Goal: Information Seeking & Learning: Learn about a topic

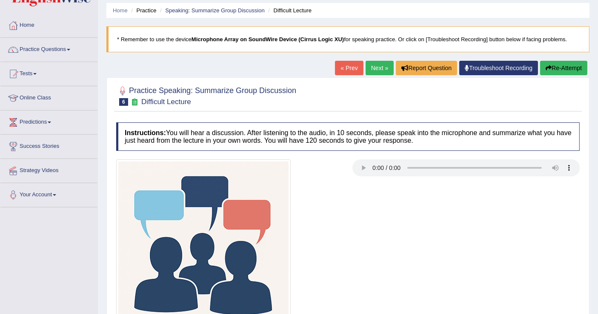
scroll to position [94, 0]
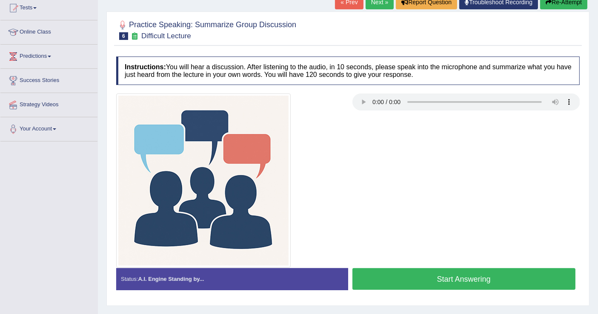
click at [382, 273] on button "Start Answering" at bounding box center [463, 279] width 223 height 22
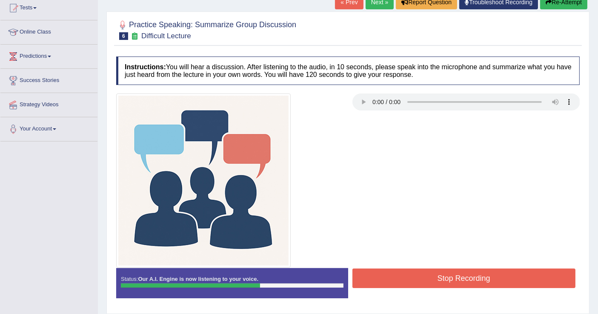
click at [411, 277] on button "Stop Recording" at bounding box center [463, 279] width 223 height 20
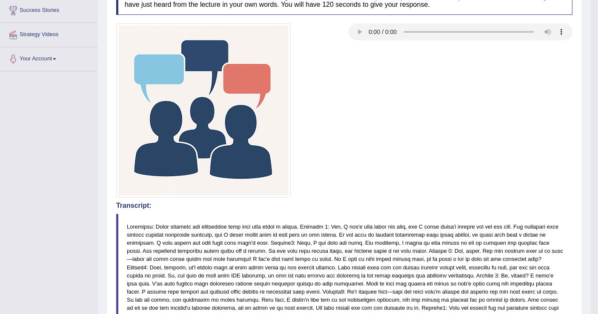
scroll to position [70, 0]
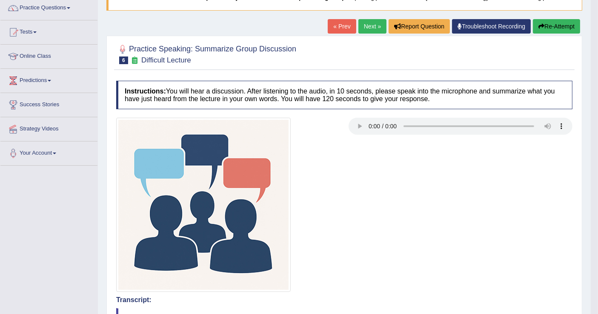
click at [559, 23] on button "Re-Attempt" at bounding box center [556, 26] width 47 height 14
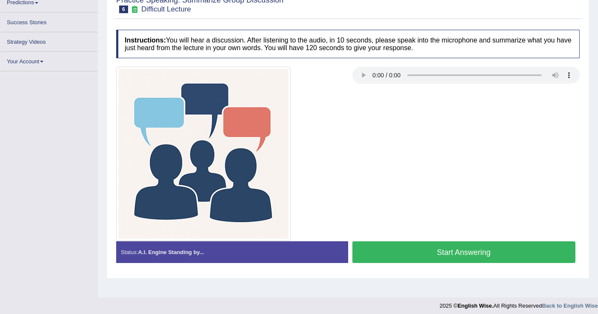
scroll to position [132, 0]
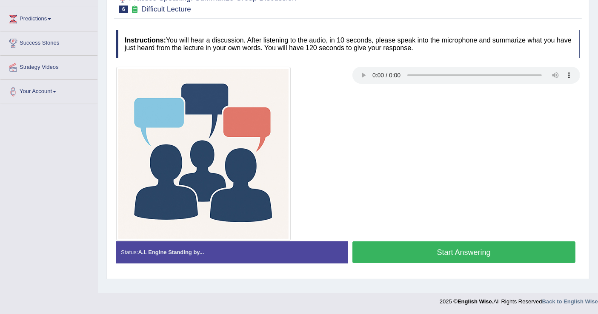
click at [435, 254] on button "Start Answering" at bounding box center [463, 253] width 223 height 22
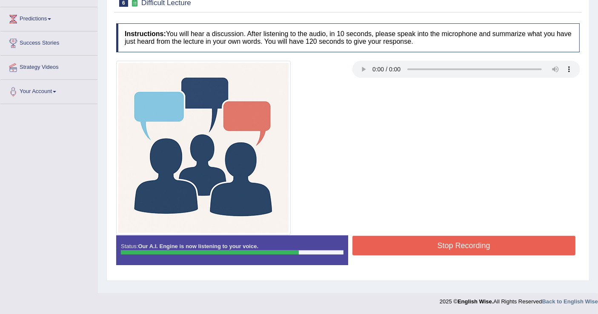
click at [423, 240] on button "Stop Recording" at bounding box center [463, 246] width 223 height 20
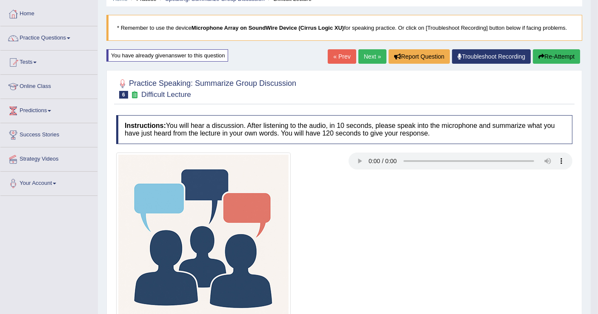
scroll to position [0, 0]
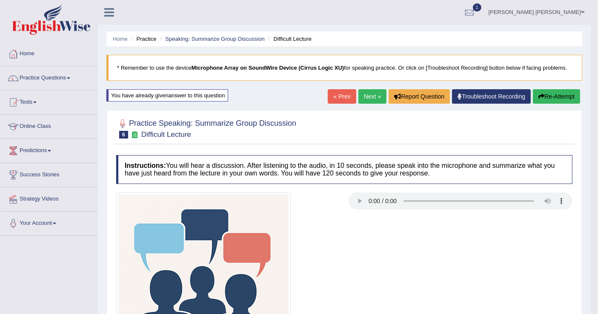
click at [557, 95] on button "Re-Attempt" at bounding box center [556, 96] width 47 height 14
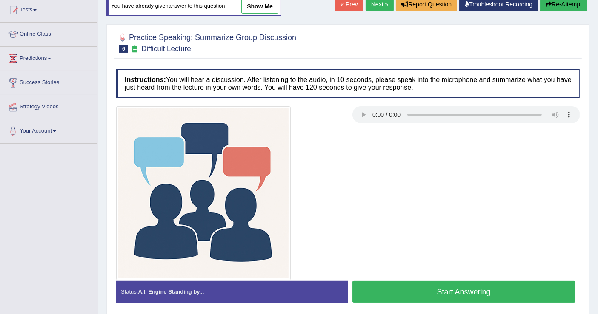
scroll to position [94, 0]
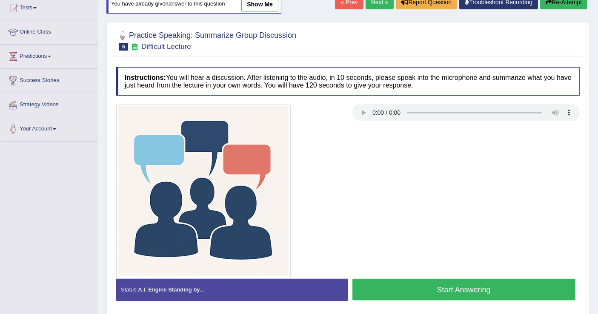
click at [410, 289] on button "Start Answering" at bounding box center [463, 290] width 223 height 22
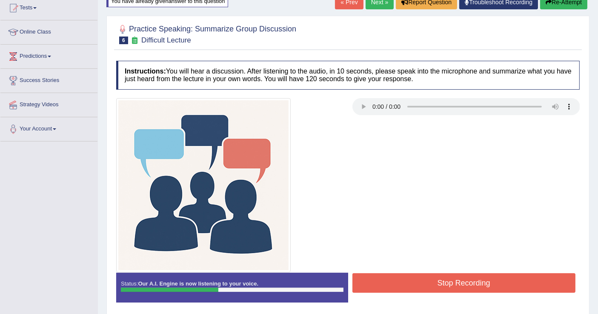
click at [400, 282] on button "Stop Recording" at bounding box center [463, 284] width 223 height 20
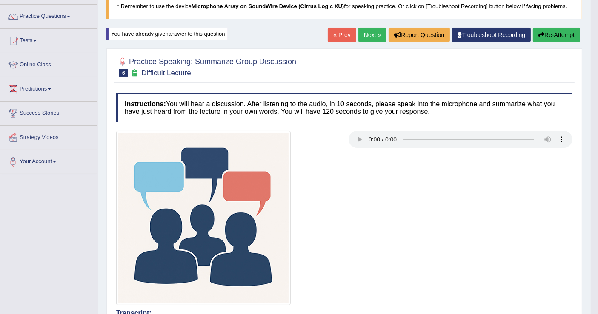
scroll to position [31, 0]
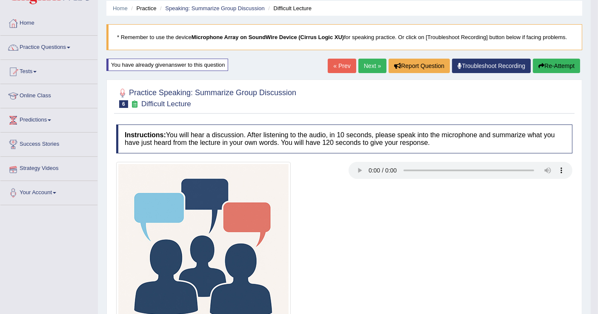
click at [55, 46] on link "Practice Questions" at bounding box center [48, 46] width 97 height 21
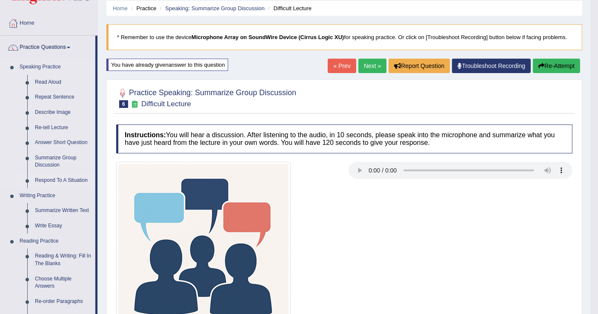
click at [52, 182] on link "Respond To A Situation" at bounding box center [63, 180] width 64 height 15
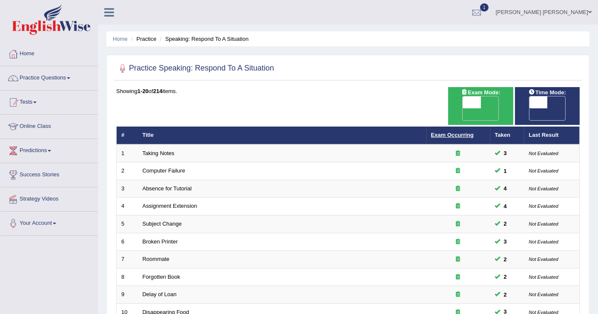
click at [443, 132] on link "Exam Occurring" at bounding box center [452, 135] width 43 height 6
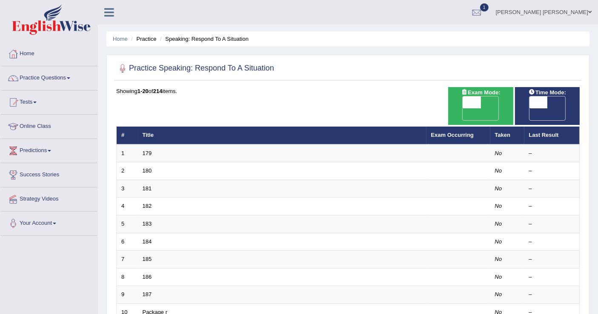
click at [443, 132] on link "Exam Occurring" at bounding box center [452, 135] width 43 height 6
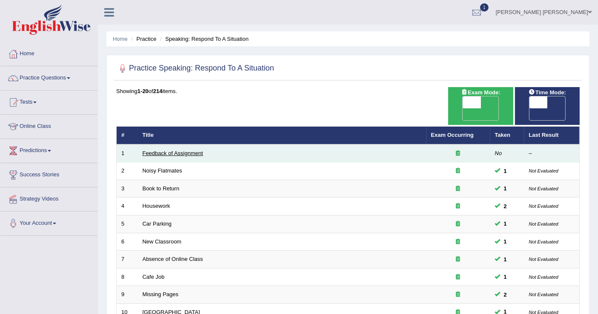
click at [163, 150] on link "Feedback of Assignment" at bounding box center [173, 153] width 60 height 6
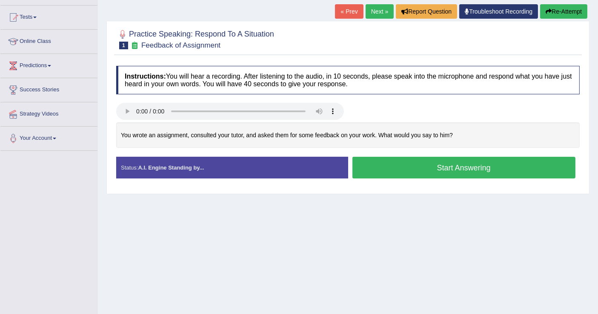
scroll to position [94, 0]
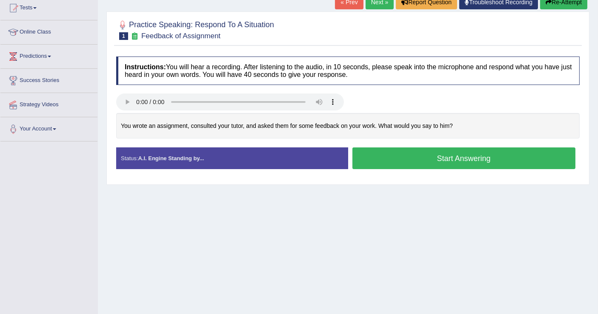
click at [466, 163] on button "Start Answering" at bounding box center [463, 159] width 223 height 22
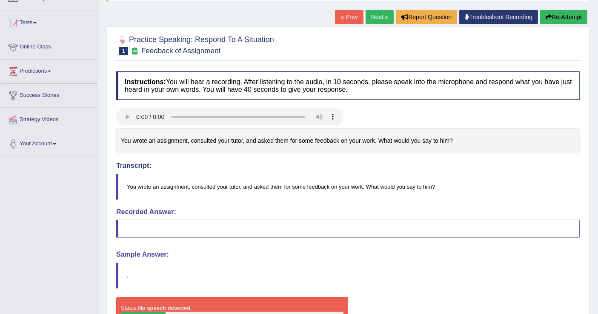
scroll to position [0, 0]
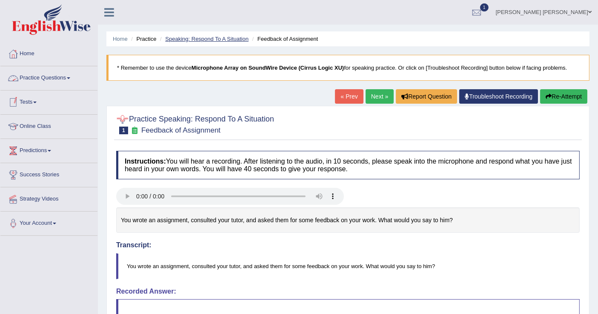
click at [227, 40] on link "Speaking: Respond To A Situation" at bounding box center [206, 39] width 83 height 6
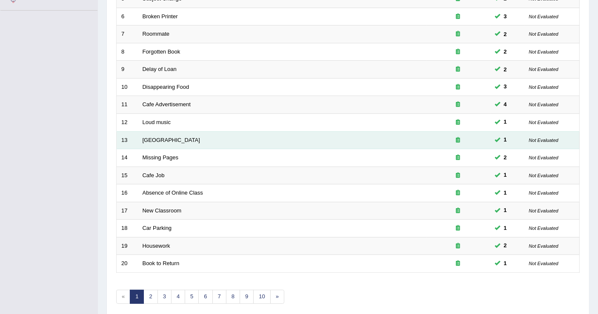
scroll to position [245, 0]
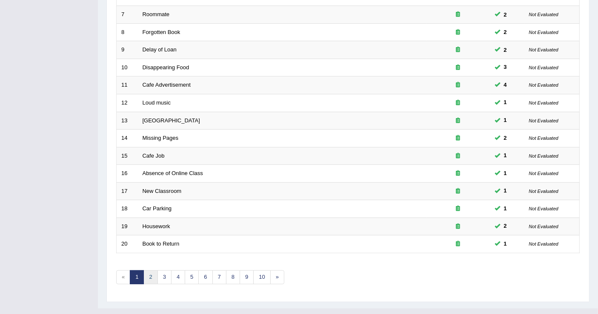
click at [144, 271] on link "2" at bounding box center [150, 278] width 14 height 14
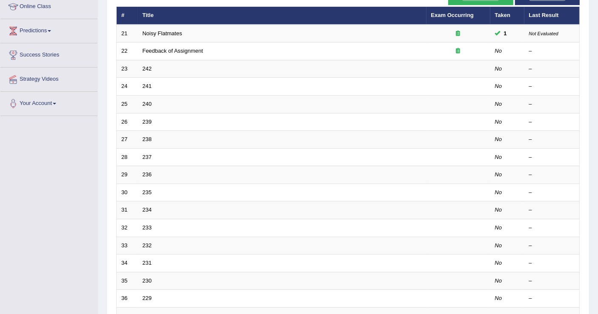
scroll to position [142, 0]
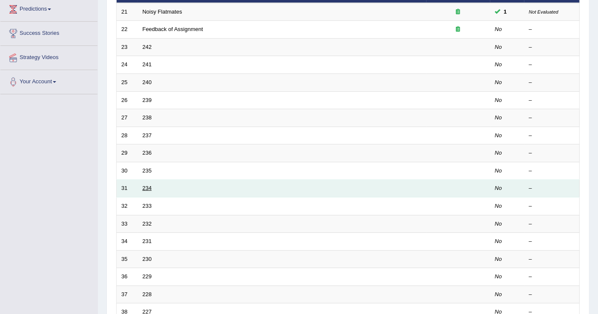
click at [146, 185] on link "234" at bounding box center [147, 188] width 9 height 6
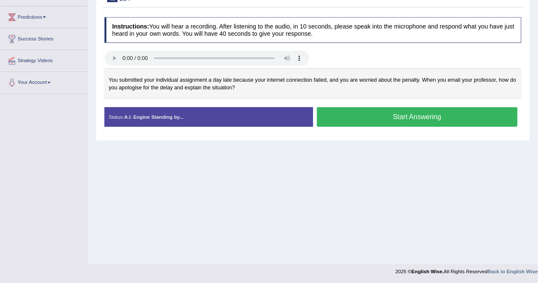
scroll to position [132, 0]
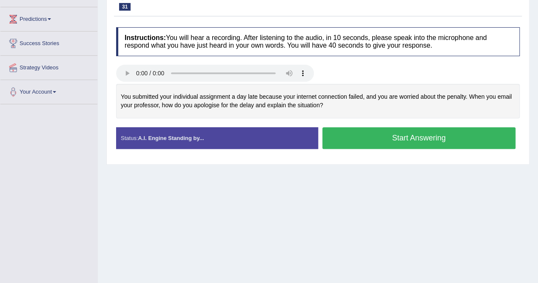
drag, startPoint x: 605, startPoint y: 0, endPoint x: 299, endPoint y: 254, distance: 397.1
click at [299, 254] on div "Home Practice Speaking: Respond To A Situation 234 * Remember to use the device…" at bounding box center [318, 80] width 440 height 425
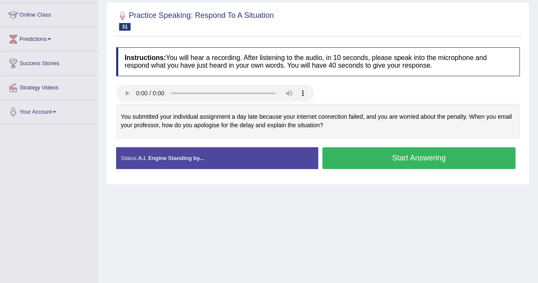
scroll to position [111, 0]
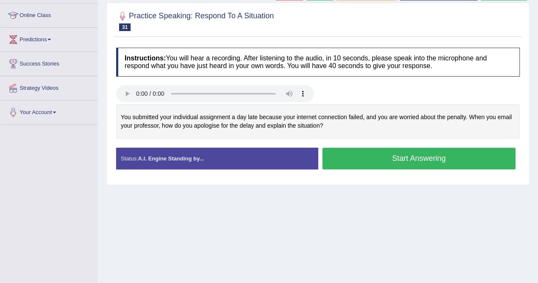
click at [409, 156] on button "Start Answering" at bounding box center [420, 159] width 194 height 22
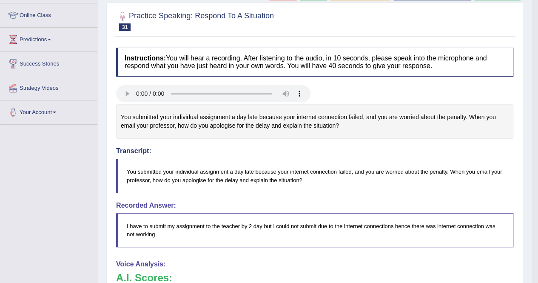
scroll to position [0, 0]
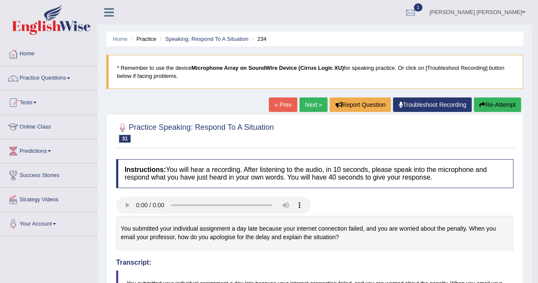
click at [317, 100] on link "Next »" at bounding box center [314, 104] width 28 height 14
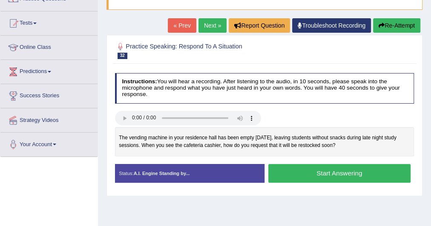
scroll to position [86, 0]
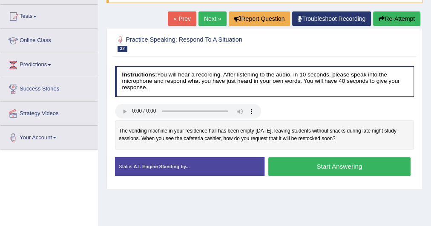
click at [23, 180] on div "Toggle navigation Home Practice Questions Speaking Practice Read Aloud Repeat S…" at bounding box center [215, 135] width 431 height 442
click at [316, 163] on button "Start Answering" at bounding box center [339, 166] width 142 height 18
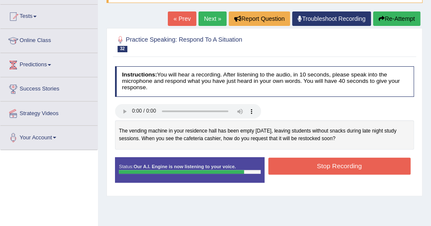
click at [316, 164] on button "Stop Recording" at bounding box center [339, 166] width 142 height 17
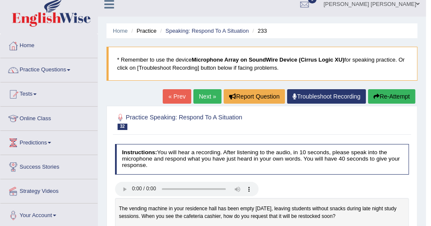
scroll to position [0, 0]
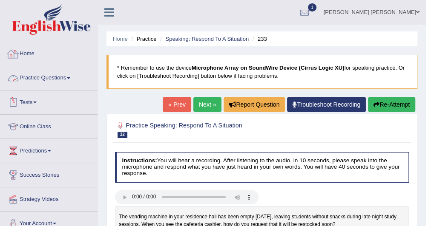
click at [45, 77] on link "Practice Questions" at bounding box center [48, 76] width 97 height 21
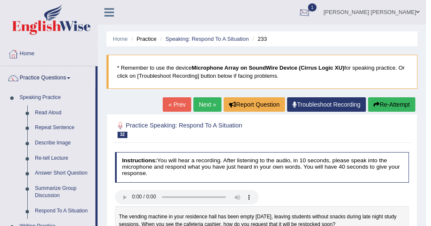
click at [311, 9] on div at bounding box center [304, 12] width 13 height 13
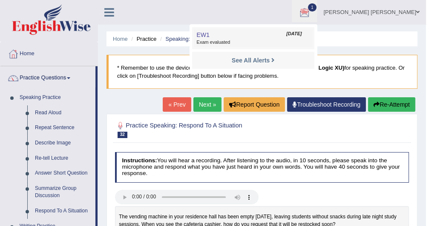
click at [261, 38] on link "EW1 Oct 1, 2025 Exam evaluated" at bounding box center [252, 38] width 117 height 18
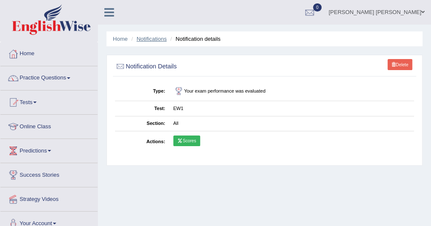
click at [156, 37] on link "Notifications" at bounding box center [152, 39] width 30 height 6
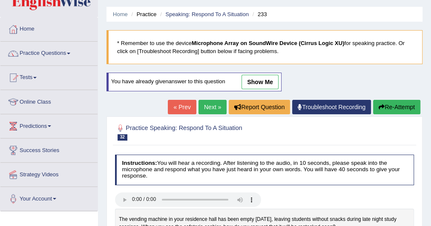
scroll to position [34, 0]
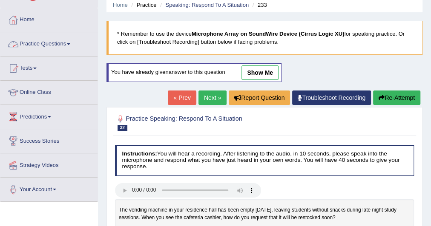
click at [65, 42] on link "Practice Questions" at bounding box center [48, 42] width 97 height 21
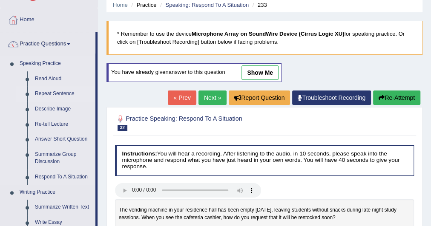
scroll to position [68, 0]
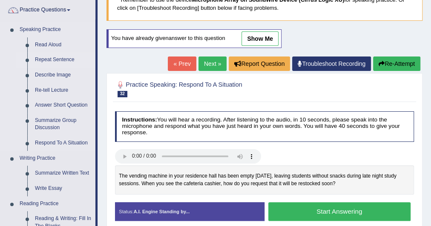
click at [54, 63] on link "Repeat Sentence" at bounding box center [63, 59] width 64 height 15
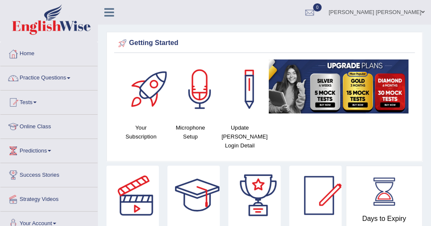
click at [45, 86] on link "Practice Questions" at bounding box center [48, 76] width 97 height 21
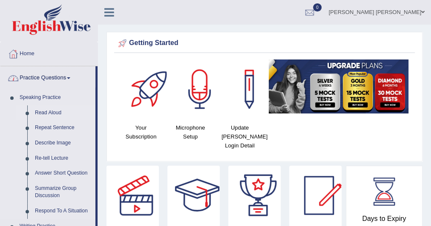
click at [43, 115] on link "Read Aloud" at bounding box center [63, 113] width 64 height 15
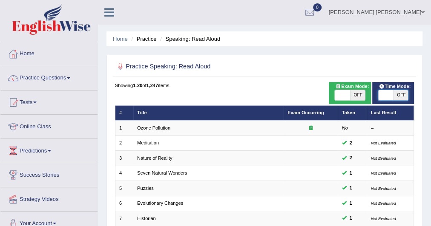
click at [389, 98] on span at bounding box center [385, 95] width 15 height 10
checkbox input "true"
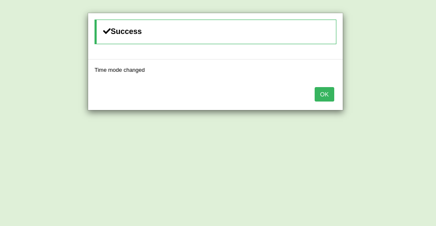
click at [320, 92] on button "OK" at bounding box center [324, 94] width 20 height 14
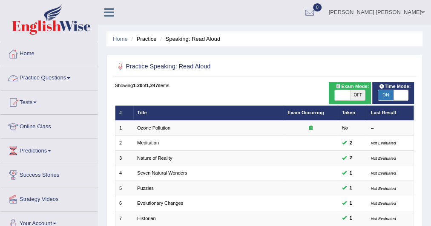
click at [56, 76] on link "Practice Questions" at bounding box center [48, 76] width 97 height 21
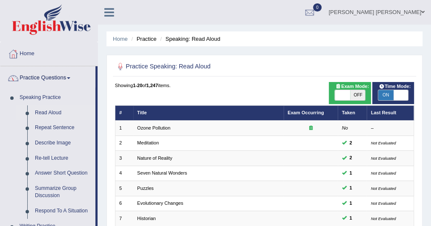
click at [56, 76] on link "Practice Questions" at bounding box center [47, 76] width 95 height 21
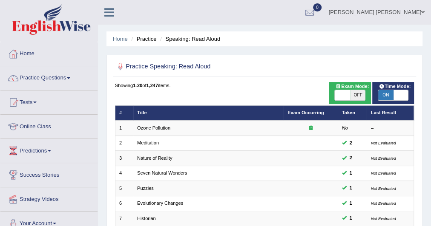
click at [35, 102] on link "Tests" at bounding box center [48, 101] width 97 height 21
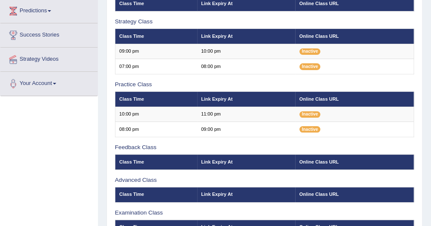
scroll to position [204, 0]
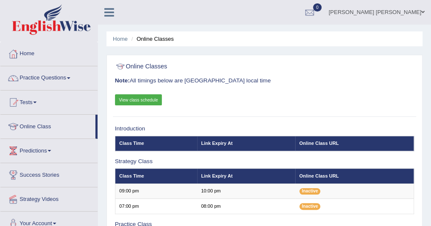
click at [35, 99] on link "Tests" at bounding box center [48, 101] width 97 height 21
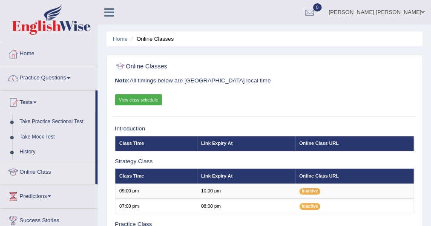
scroll to position [34, 0]
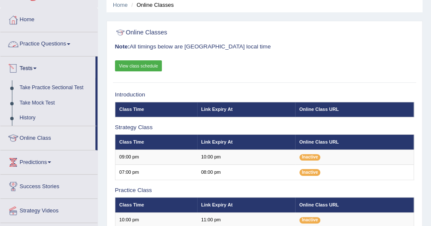
click at [55, 43] on link "Practice Questions" at bounding box center [48, 42] width 97 height 21
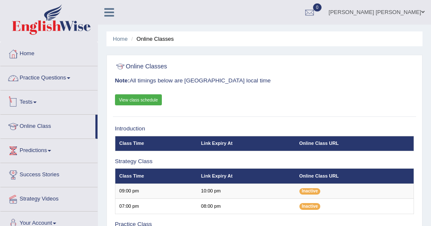
scroll to position [34, 0]
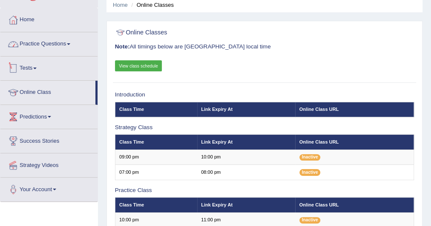
click at [51, 40] on link "Practice Questions" at bounding box center [48, 42] width 97 height 21
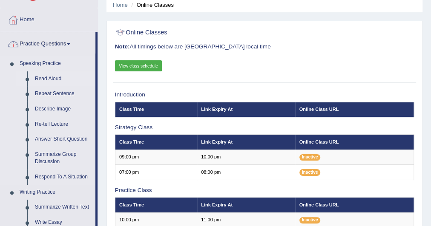
click at [48, 78] on link "Read Aloud" at bounding box center [63, 78] width 64 height 15
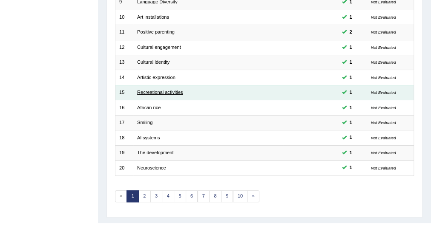
scroll to position [260, 0]
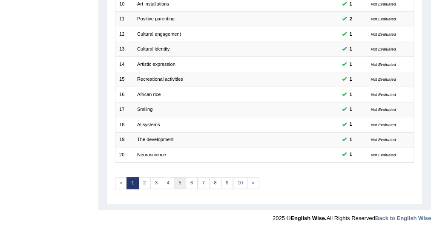
click at [178, 181] on link "5" at bounding box center [180, 183] width 12 height 12
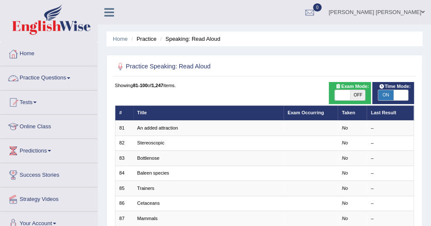
click at [58, 74] on link "Practice Questions" at bounding box center [48, 76] width 97 height 21
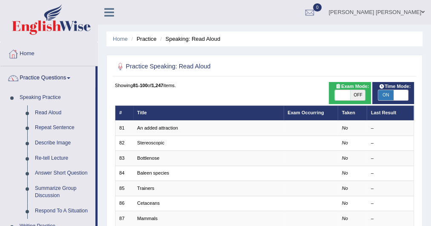
click at [145, 43] on ul "Home Practice Speaking: Read Aloud" at bounding box center [264, 38] width 316 height 15
